Goal: Transaction & Acquisition: Purchase product/service

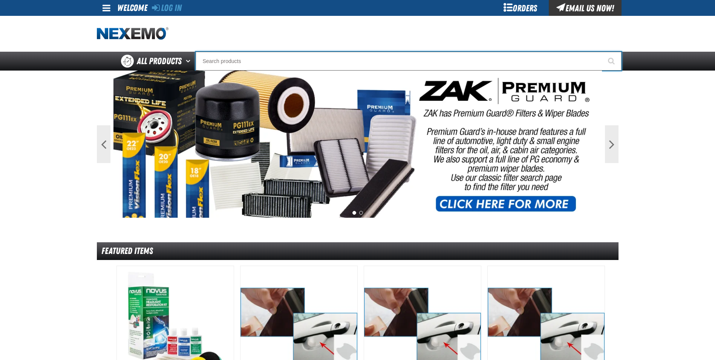
click at [245, 55] on input "Search" at bounding box center [409, 61] width 426 height 19
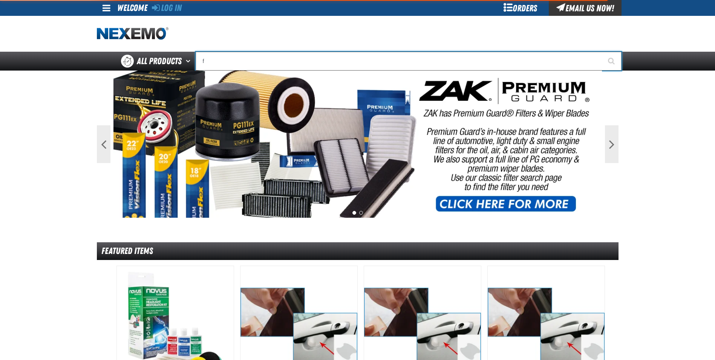
type input "fu"
type input "fuEL EFFIC"
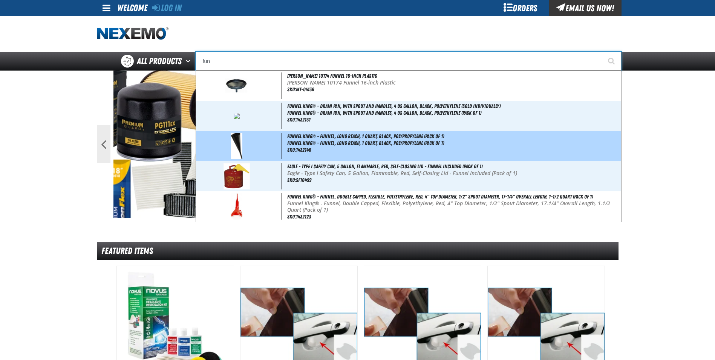
click at [307, 142] on span "Funnel King® - Funnel, Long Reach, 1 Quart, Black, Polypropylene (Pack of 1)" at bounding box center [453, 143] width 332 height 6
type input "Funnel King® - Funnel, Long Reach, 1 Quart, Black, Polypropylene (Pack of 1)"
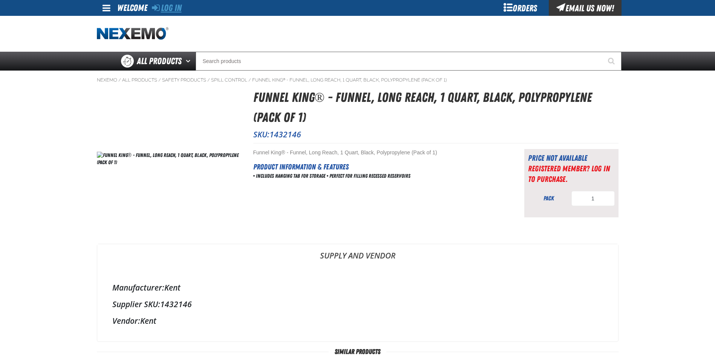
click at [173, 7] on link "Log In" at bounding box center [167, 8] width 30 height 11
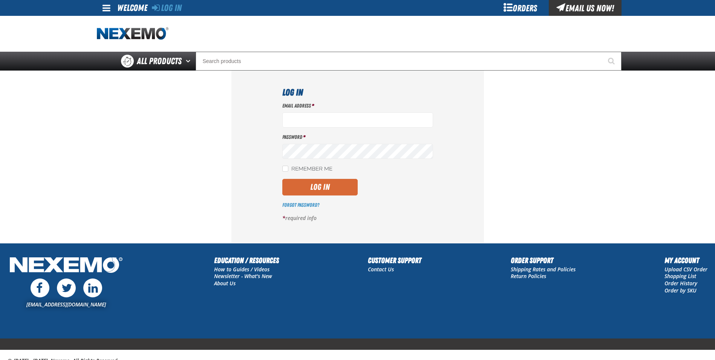
type input "edavid@reliablechevrolet.com"
click at [303, 191] on button "Log In" at bounding box center [319, 187] width 75 height 17
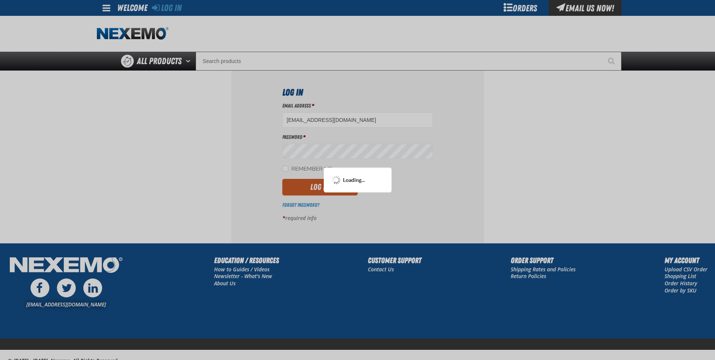
click at [283, 167] on div at bounding box center [357, 180] width 715 height 360
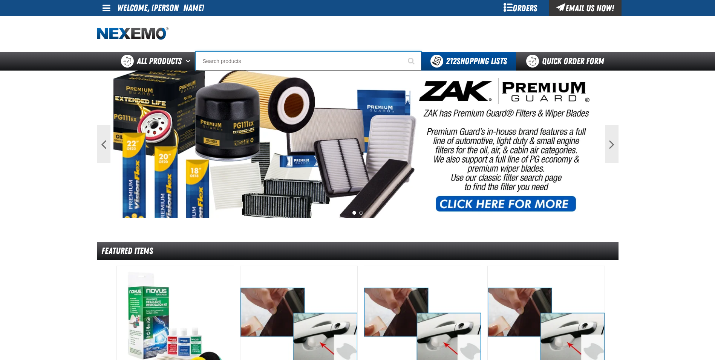
click at [337, 63] on input "Search" at bounding box center [309, 61] width 226 height 19
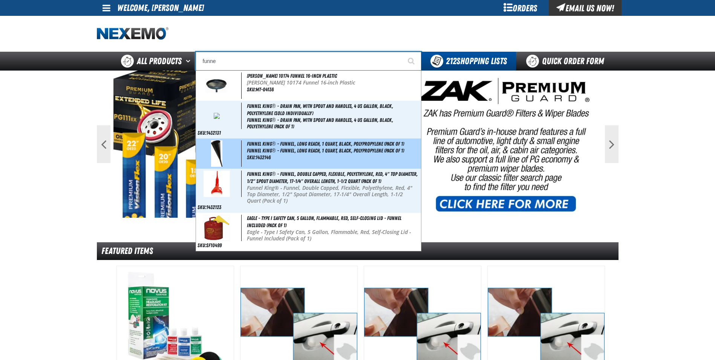
click at [285, 144] on span "Funnel King® - Funnel, Long Reach, 1 Quart, Black, Polypropylene (Pack of 1)" at bounding box center [325, 144] width 157 height 6
type input "Funnel King® - Funnel, Long Reach, 1 Quart, Black, Polypropylene (Pack of 1)"
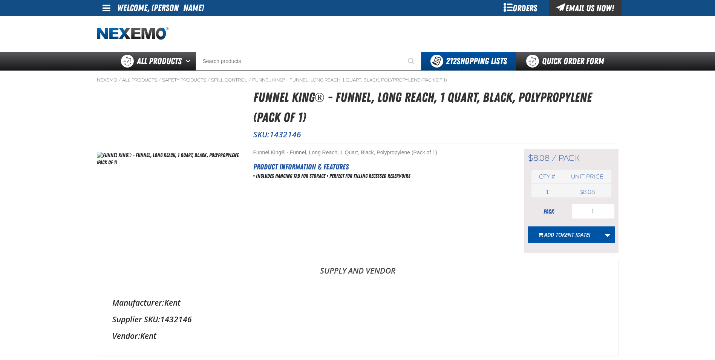
click at [282, 134] on span "1432146" at bounding box center [285, 134] width 32 height 11
copy span "1432146"
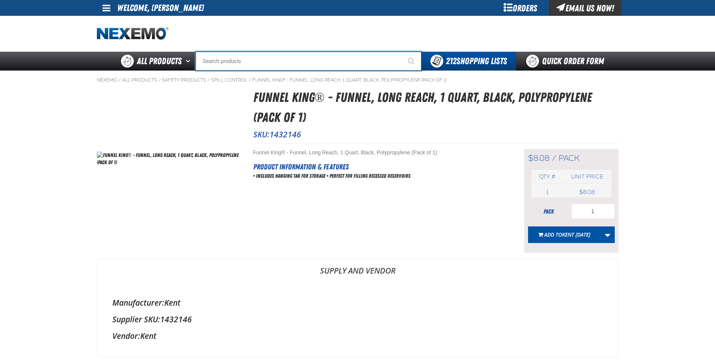
click at [251, 60] on input "Search" at bounding box center [309, 61] width 226 height 19
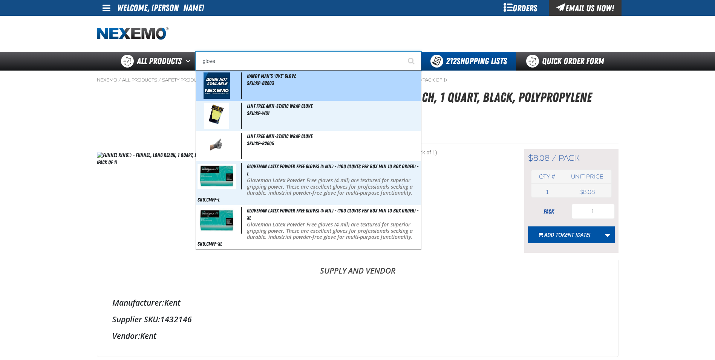
type input "Handy Man's 'Ove' Glove"
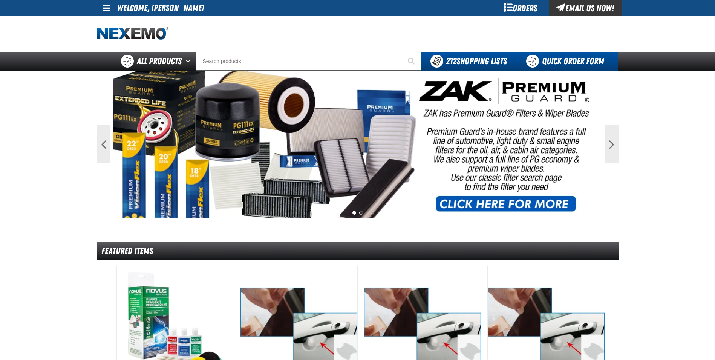
click at [560, 59] on link "Quick Order Form" at bounding box center [567, 61] width 102 height 19
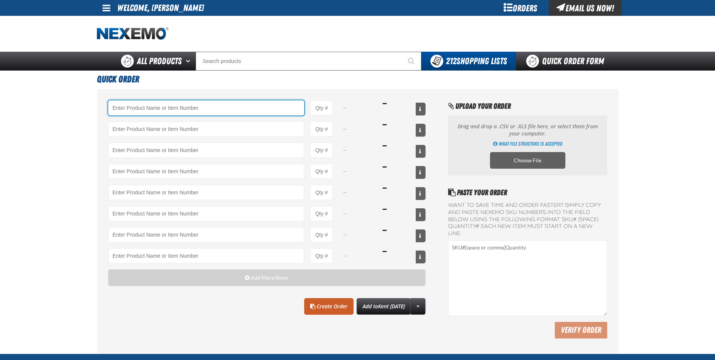
paste input "1432146"
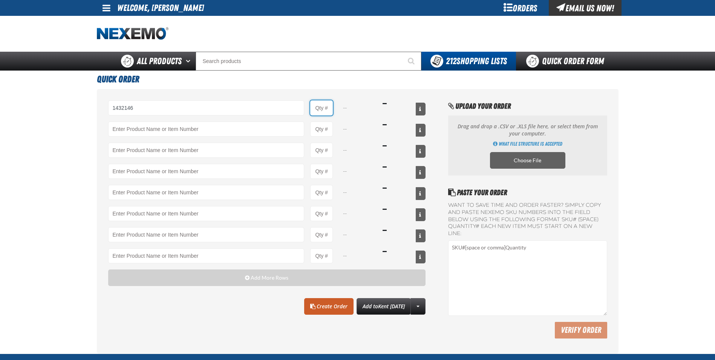
click at [323, 108] on input "Product Quantity" at bounding box center [321, 107] width 23 height 15
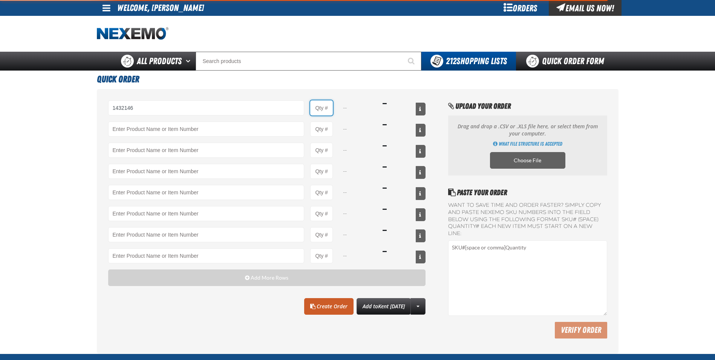
type input "1432146 - Funnel King® - Funnel, Long Reach, 1 Quart, Black, Polypropylene (Pac…"
type input "1"
select select "pack"
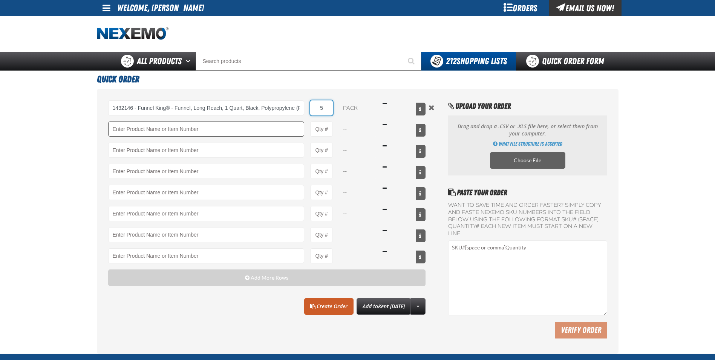
type input "5"
click at [209, 132] on input "Product" at bounding box center [206, 128] width 196 height 15
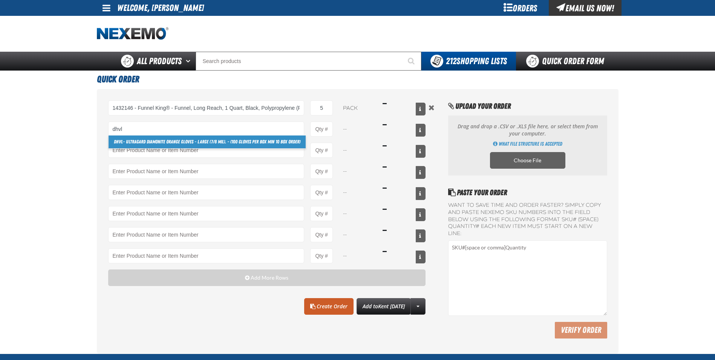
click at [249, 144] on link "DHVL - Ultragard Diamonite Orange Gloves - Large (7/8 mil). - (100 gloves per b…" at bounding box center [207, 141] width 197 height 13
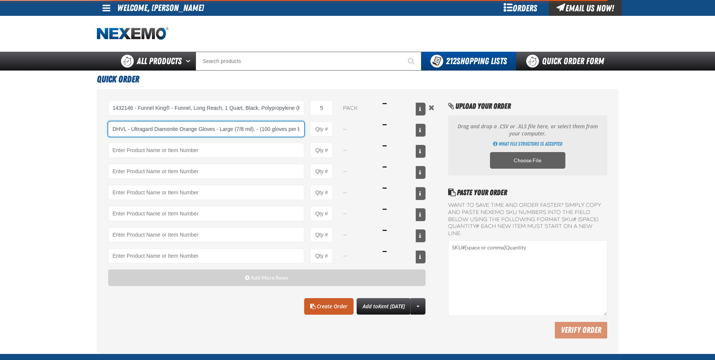
scroll to position [0, 50]
type input "DHVL - Ultragard Diamonite Orange Gloves - Large (7/8 mil). - (100 gloves per b…"
type input "1"
select select "box"
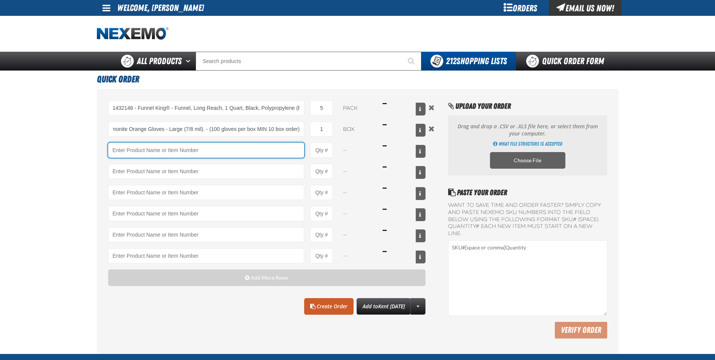
scroll to position [0, 0]
click at [245, 147] on input "Product" at bounding box center [206, 149] width 196 height 15
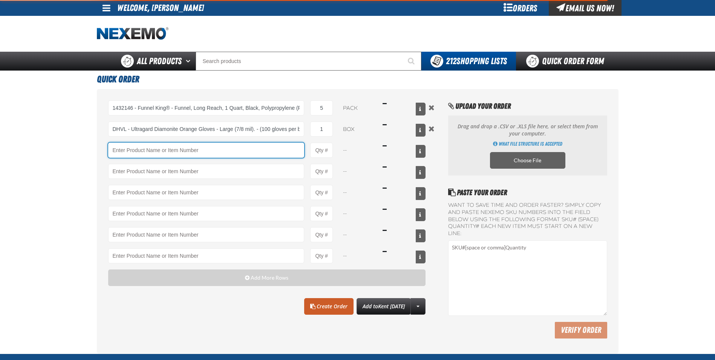
type input "DHVL - Ultragard Diamonite Orange Gloves - Large (7/8 mil). - (100 gloves per b…"
type input "DHVXL - Ultragard Diamonite Orange Gloves - X-Large (7/8 mil). - (100 gloves pe…"
type input "1"
select select "box"
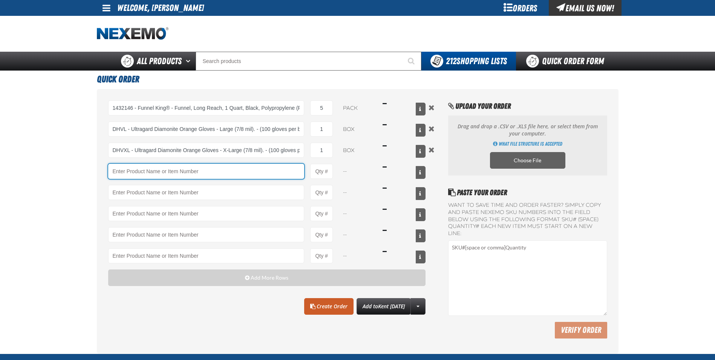
click at [179, 173] on input "Product" at bounding box center [206, 171] width 196 height 15
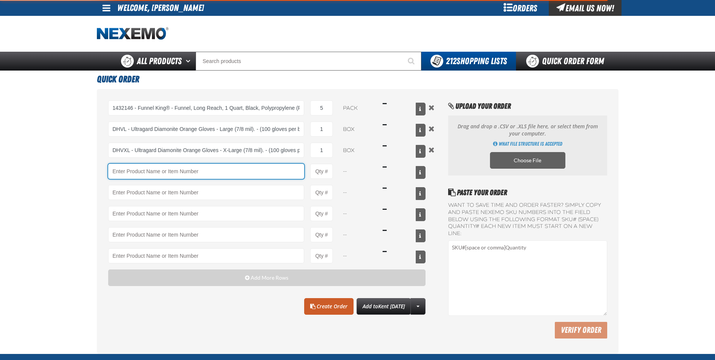
type input "DHVXL - Ultragard Diamonite Orange Gloves - X-Large (7/8 mil). - (100 gloves pe…"
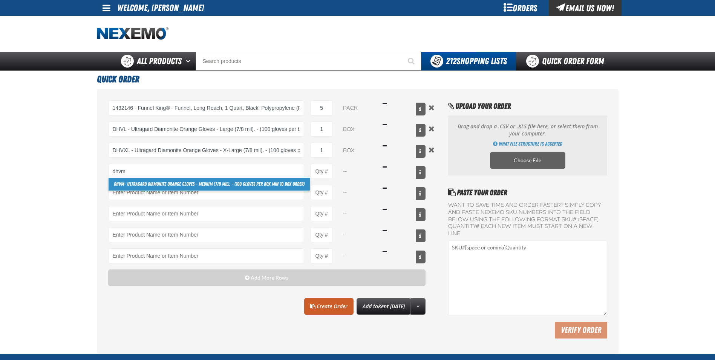
click at [188, 187] on link "DHVM - Ultragard Diamonite Orange Gloves - Medium (7/8 mil). - (100 gloves per …" at bounding box center [209, 183] width 201 height 13
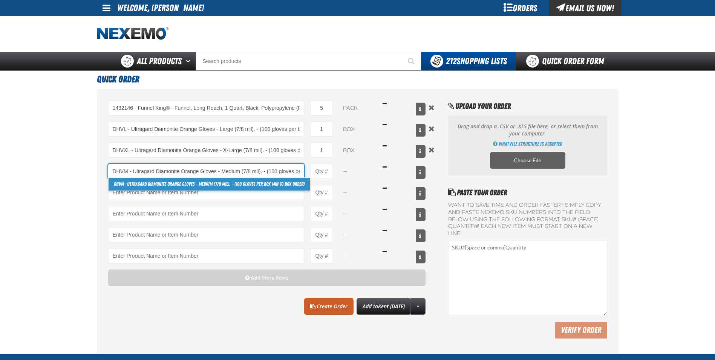
scroll to position [0, 57]
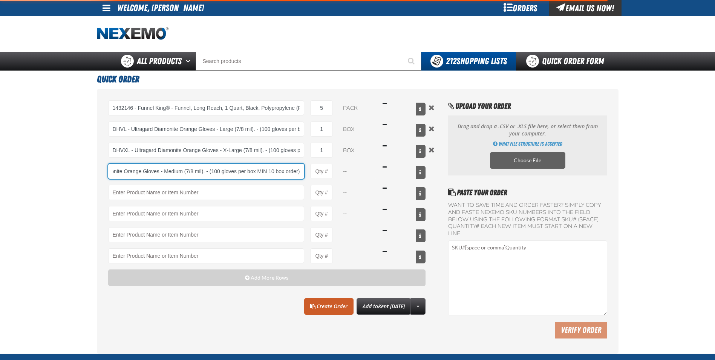
type input "DHVM - Ultragard Diamonite Orange Gloves - Medium (7/8 mil). - (100 gloves per …"
type input "1"
select select "box"
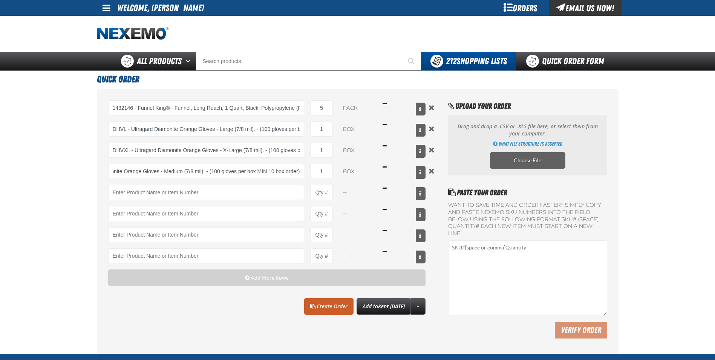
scroll to position [0, 0]
click at [326, 306] on link "Create Order" at bounding box center [328, 306] width 49 height 17
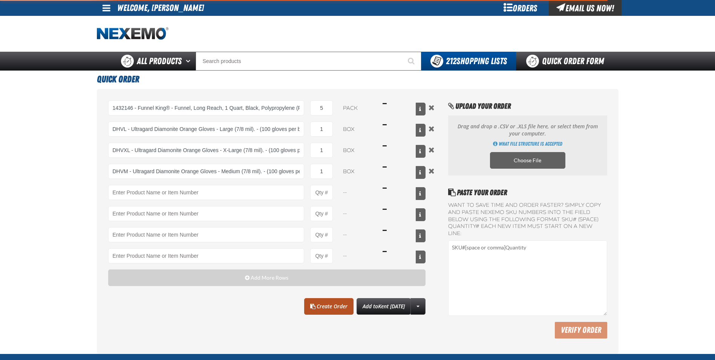
type input "DHVM - Ultragard Diamonite Orange Gloves - Medium (7/8 mil). - (100 gloves per …"
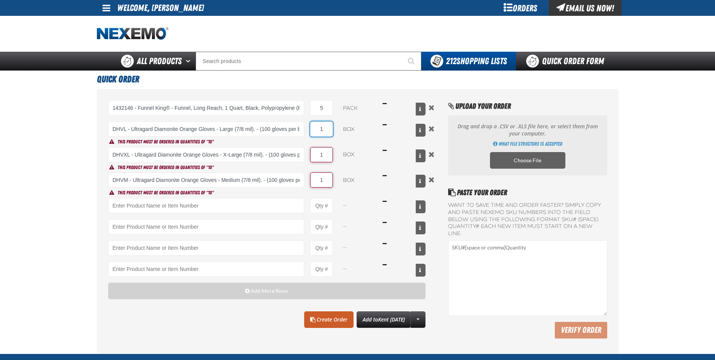
click at [326, 130] on input "1" at bounding box center [321, 128] width 23 height 15
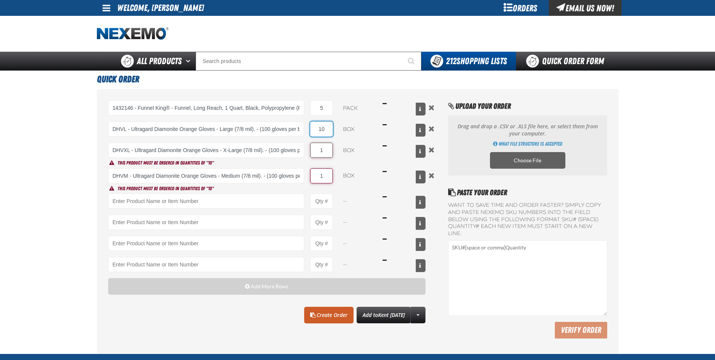
type input "10"
click at [326, 147] on input "1" at bounding box center [321, 149] width 23 height 15
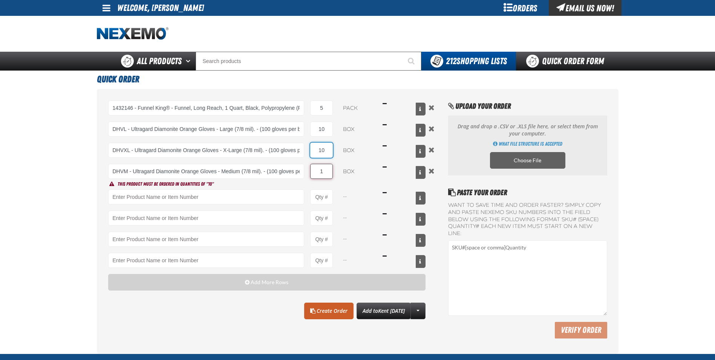
type input "10"
click at [327, 170] on input "1" at bounding box center [321, 171] width 23 height 15
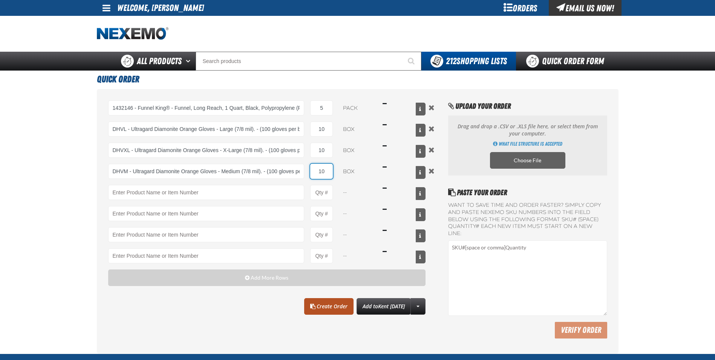
type input "10"
click at [323, 307] on link "Create Order" at bounding box center [328, 306] width 49 height 17
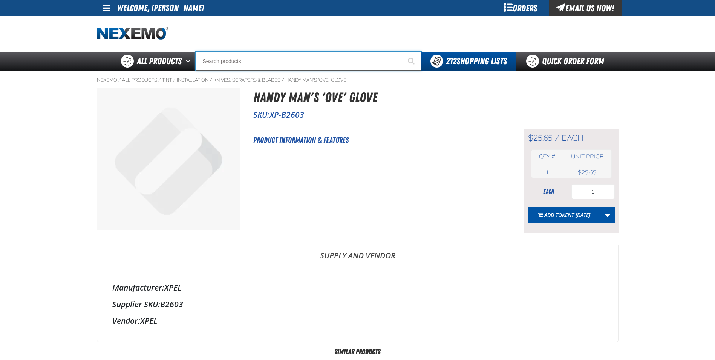
click at [280, 63] on input "Search" at bounding box center [309, 61] width 226 height 19
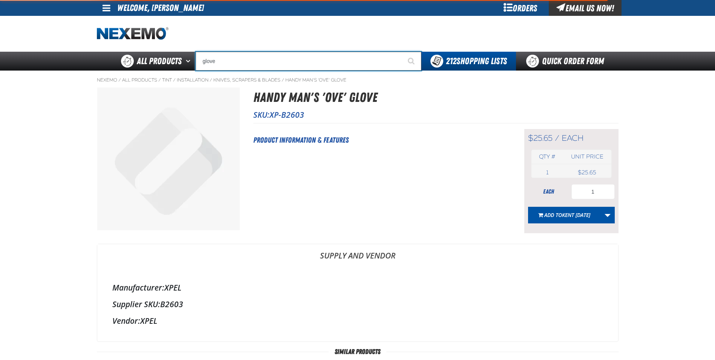
type input "glove"
click at [402, 52] on button "Start Searching" at bounding box center [411, 61] width 19 height 19
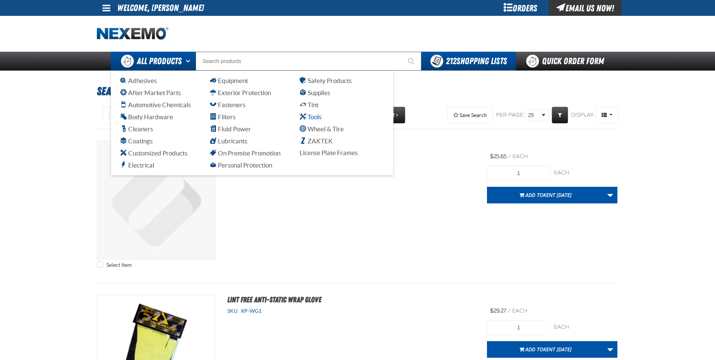
click at [311, 114] on span "Tools" at bounding box center [311, 116] width 22 height 7
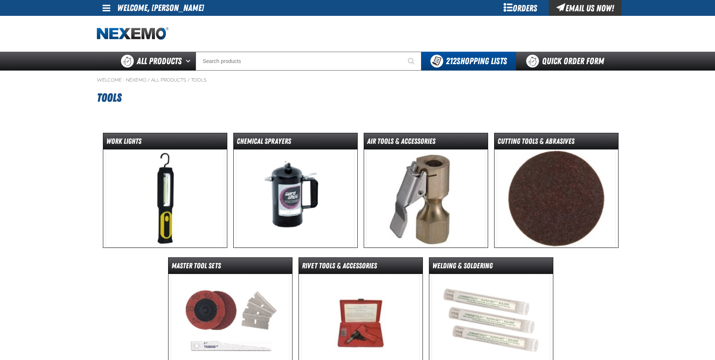
click at [134, 192] on img at bounding box center [165, 198] width 119 height 98
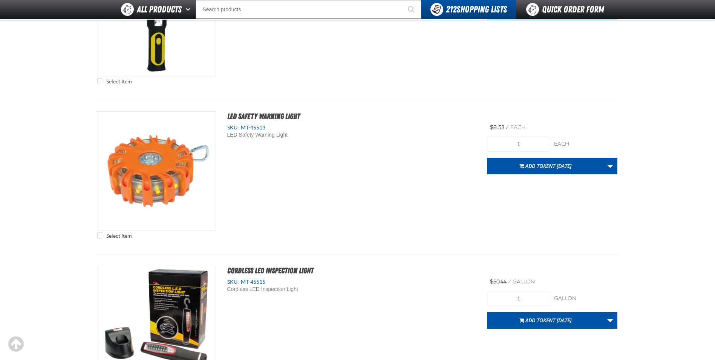
scroll to position [193, 0]
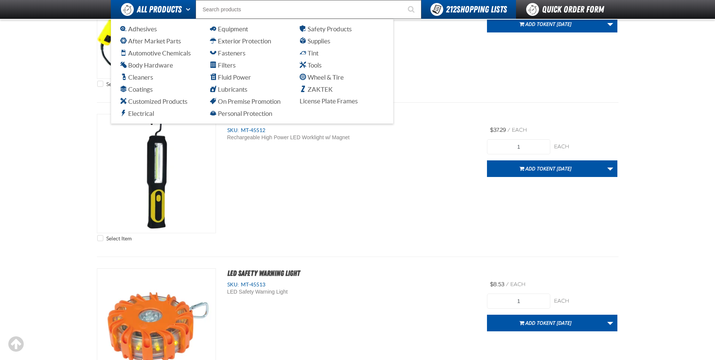
click at [135, 8] on span "All Products" at bounding box center [151, 10] width 61 height 14
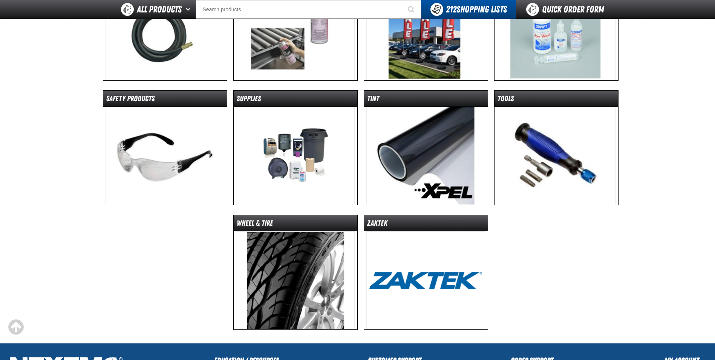
scroll to position [565, 0]
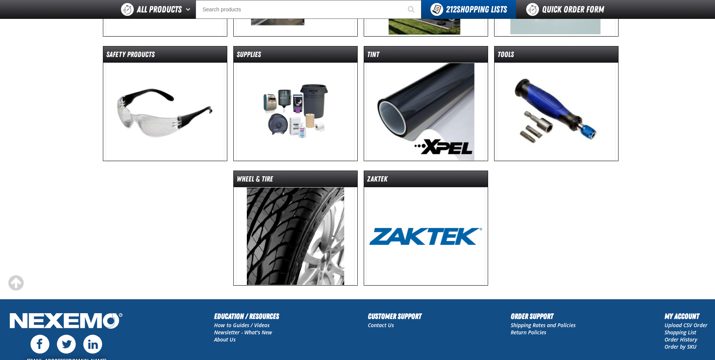
click at [160, 116] on img at bounding box center [165, 112] width 119 height 98
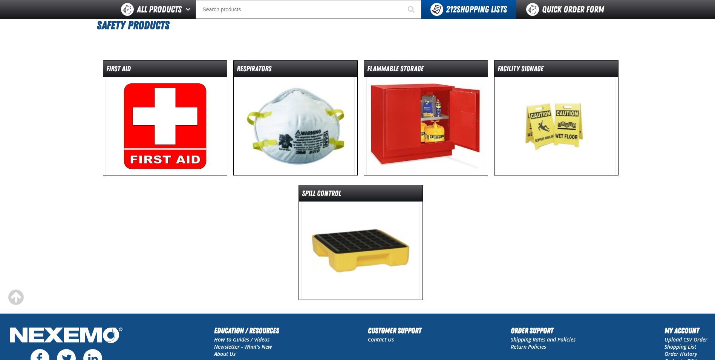
scroll to position [38, 0]
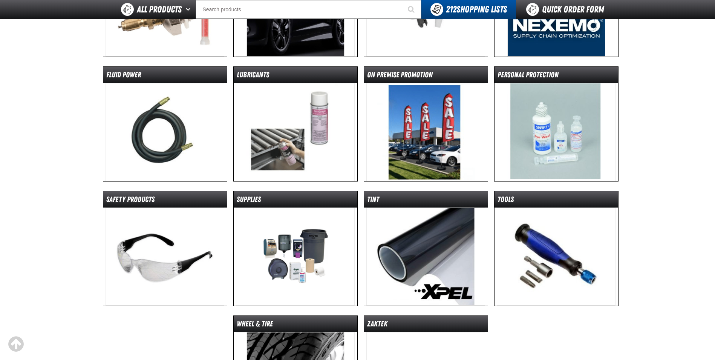
scroll to position [419, 0]
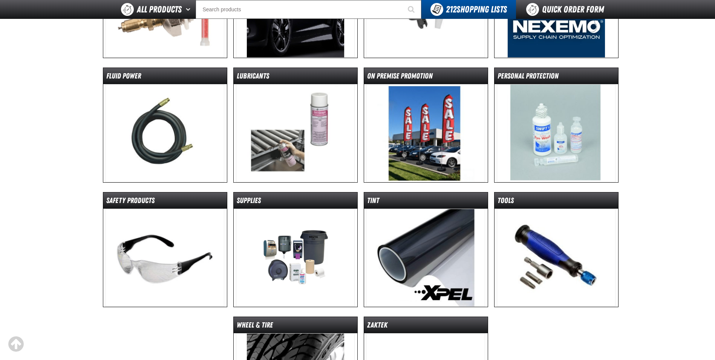
click at [516, 226] on img at bounding box center [556, 257] width 119 height 98
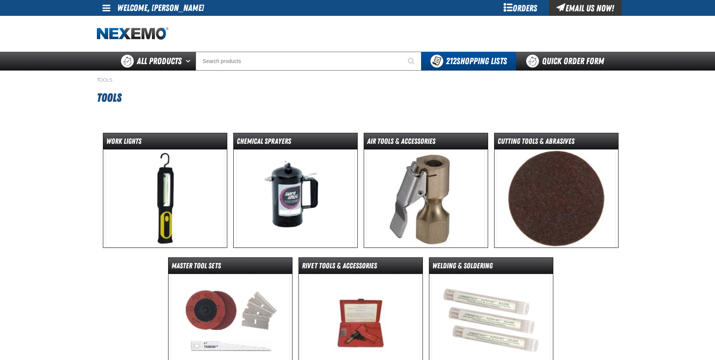
click at [419, 179] on img at bounding box center [425, 198] width 119 height 98
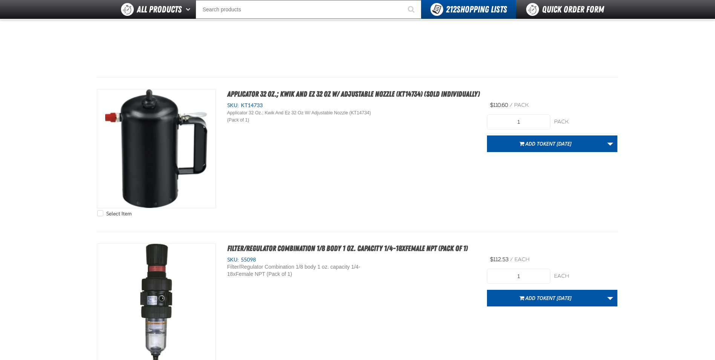
scroll to position [151, 0]
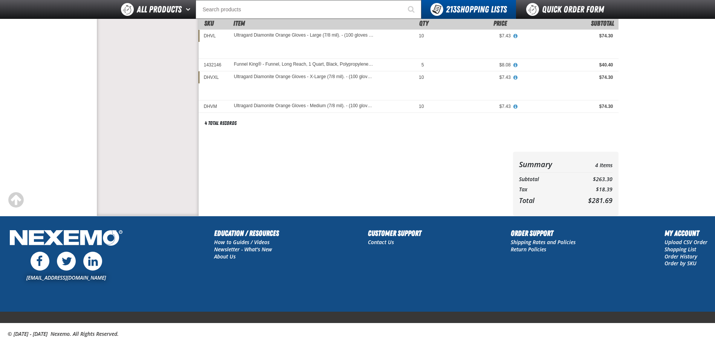
scroll to position [11, 0]
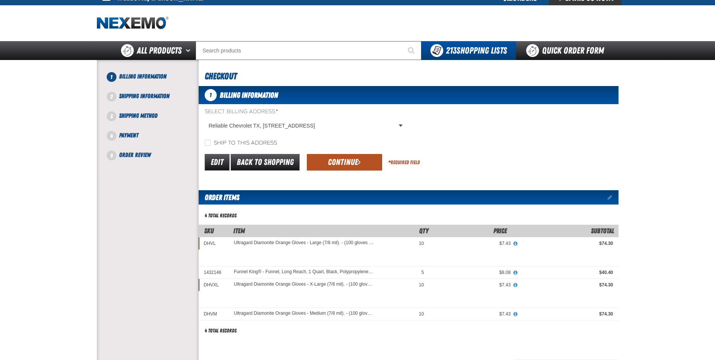
click at [335, 162] on button "Continue" at bounding box center [344, 162] width 75 height 17
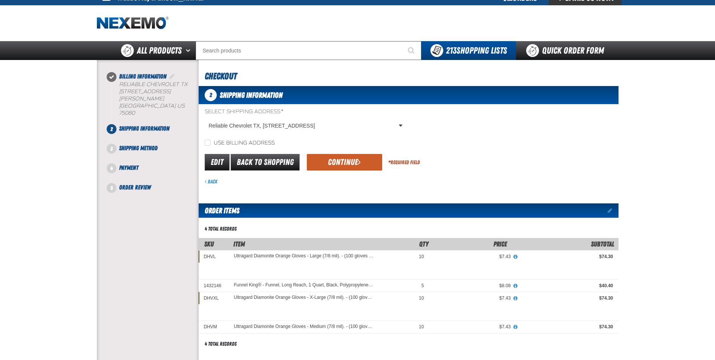
click at [335, 162] on button "Continue" at bounding box center [344, 162] width 75 height 17
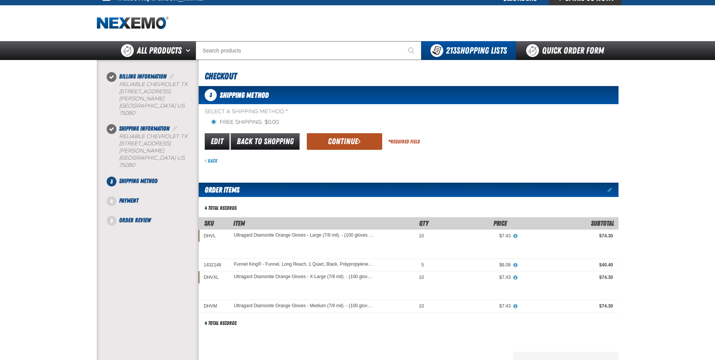
click at [342, 140] on button "Continue" at bounding box center [344, 141] width 75 height 17
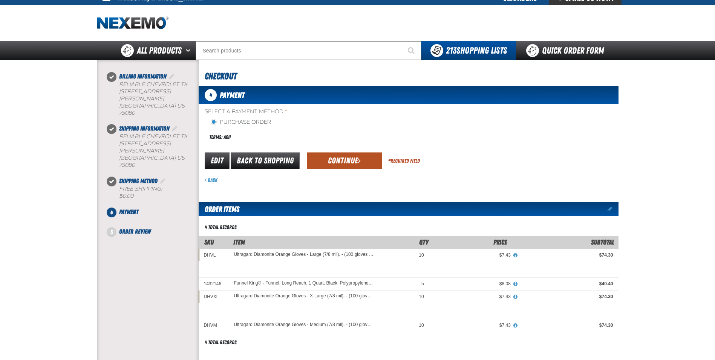
click at [341, 162] on button "Continue" at bounding box center [344, 160] width 75 height 17
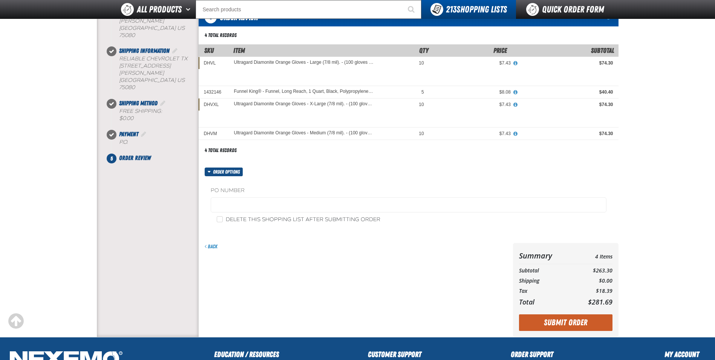
scroll to position [190, 0]
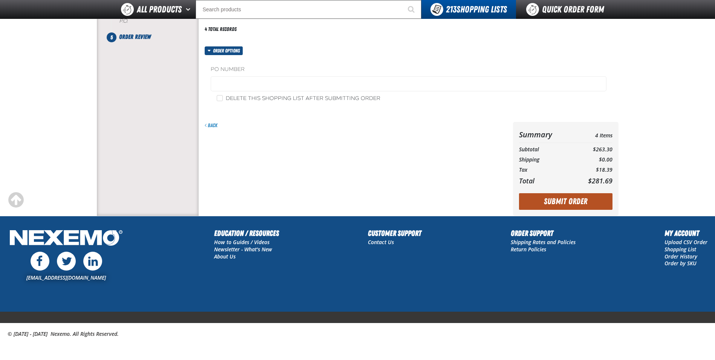
click at [571, 198] on button "Submit Order" at bounding box center [565, 201] width 93 height 17
